Goal: Information Seeking & Learning: Learn about a topic

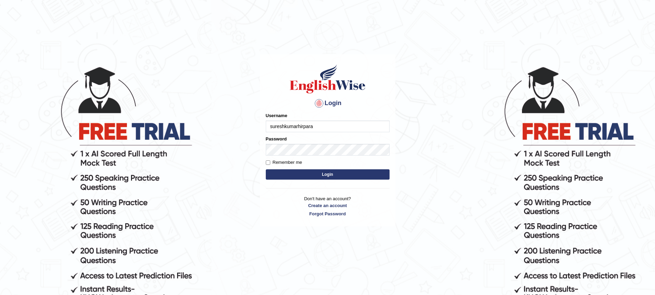
type input "sureshkumarhirpara"
click at [333, 173] on button "Login" at bounding box center [328, 175] width 124 height 10
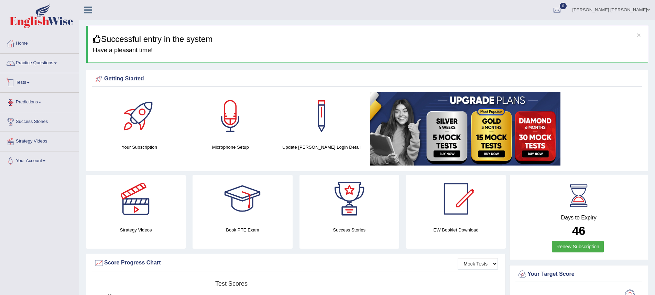
click at [28, 84] on link "Tests" at bounding box center [39, 81] width 78 height 17
click at [45, 61] on link "Practice Questions" at bounding box center [39, 62] width 78 height 17
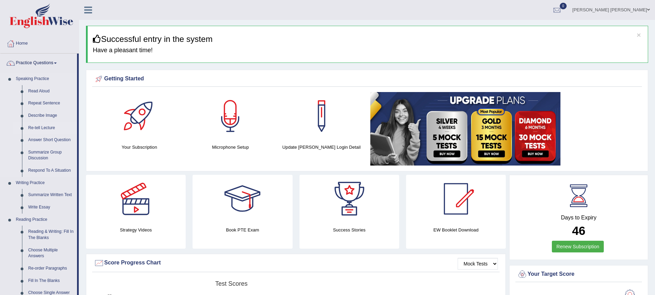
click at [37, 128] on link "Re-tell Lecture" at bounding box center [51, 128] width 52 height 12
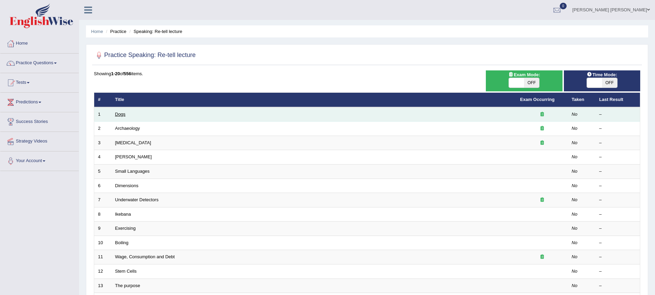
click at [116, 115] on link "Dogs" at bounding box center [120, 114] width 10 height 5
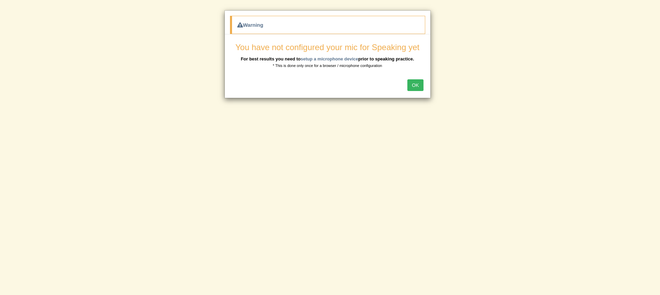
click at [412, 84] on button "OK" at bounding box center [415, 85] width 16 height 12
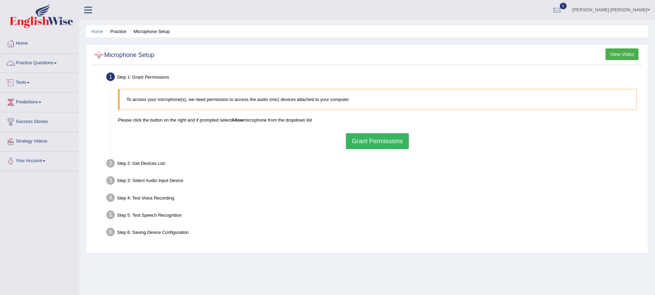
click at [20, 78] on link "Tests" at bounding box center [39, 81] width 78 height 17
click at [37, 65] on link "Practice Questions" at bounding box center [39, 62] width 78 height 17
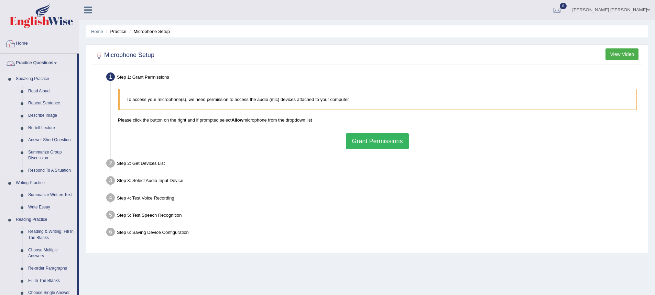
click at [36, 80] on link "Speaking Practice" at bounding box center [45, 79] width 64 height 12
